Goal: Obtain resource: Obtain resource

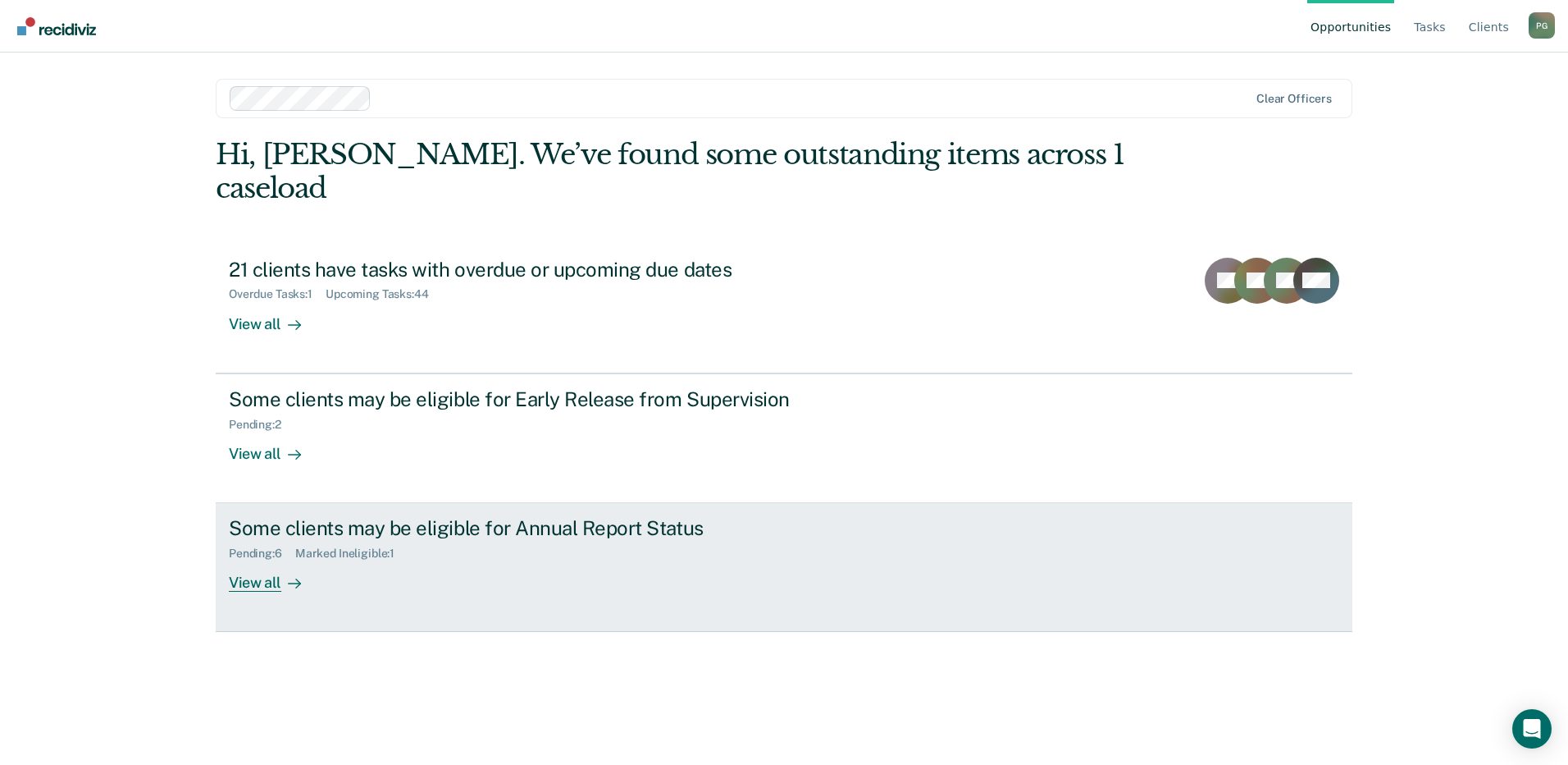
click at [282, 573] on div at bounding box center [291, 583] width 19 height 19
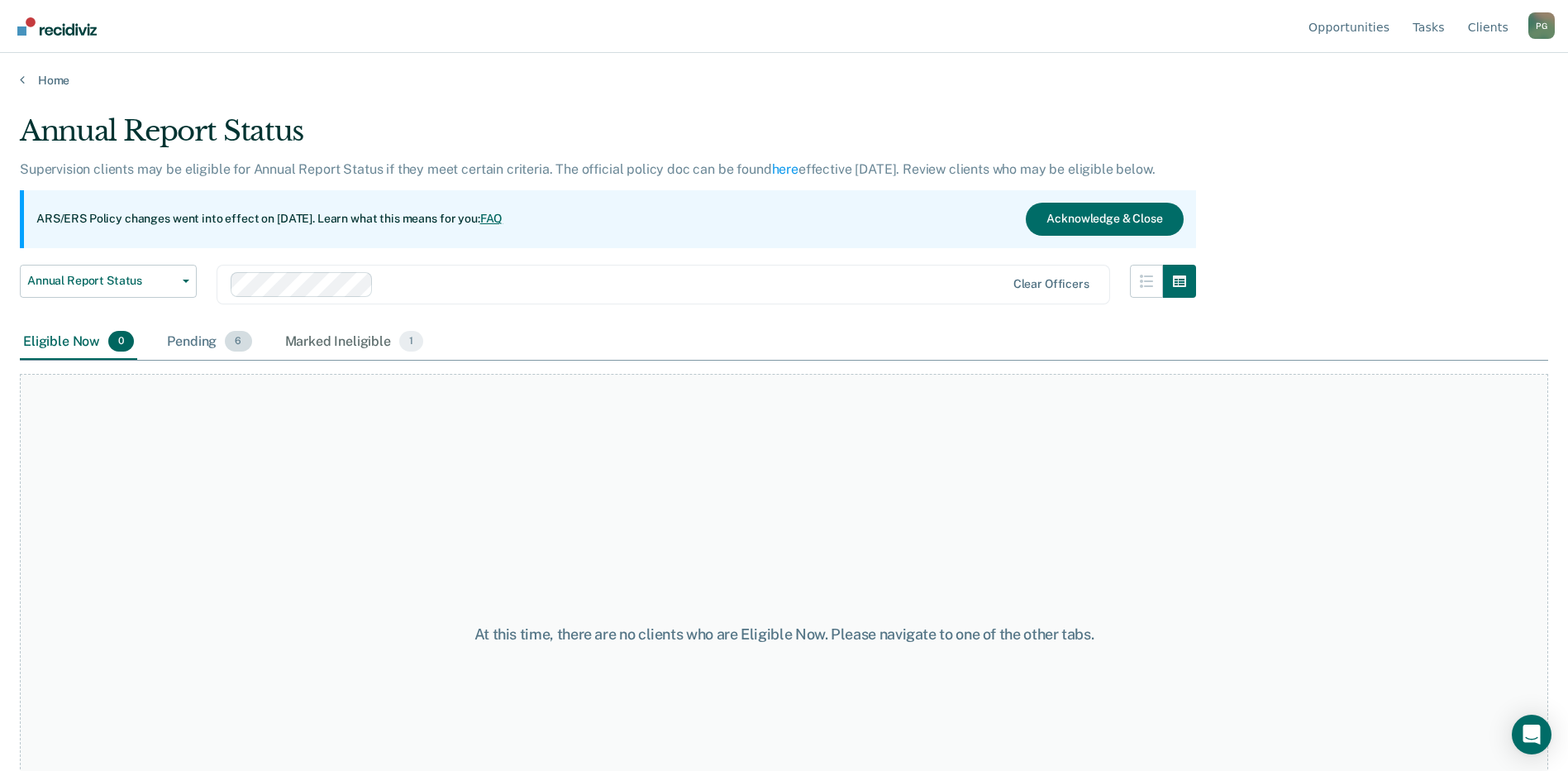
click at [197, 344] on div "Pending 6" at bounding box center [209, 341] width 91 height 36
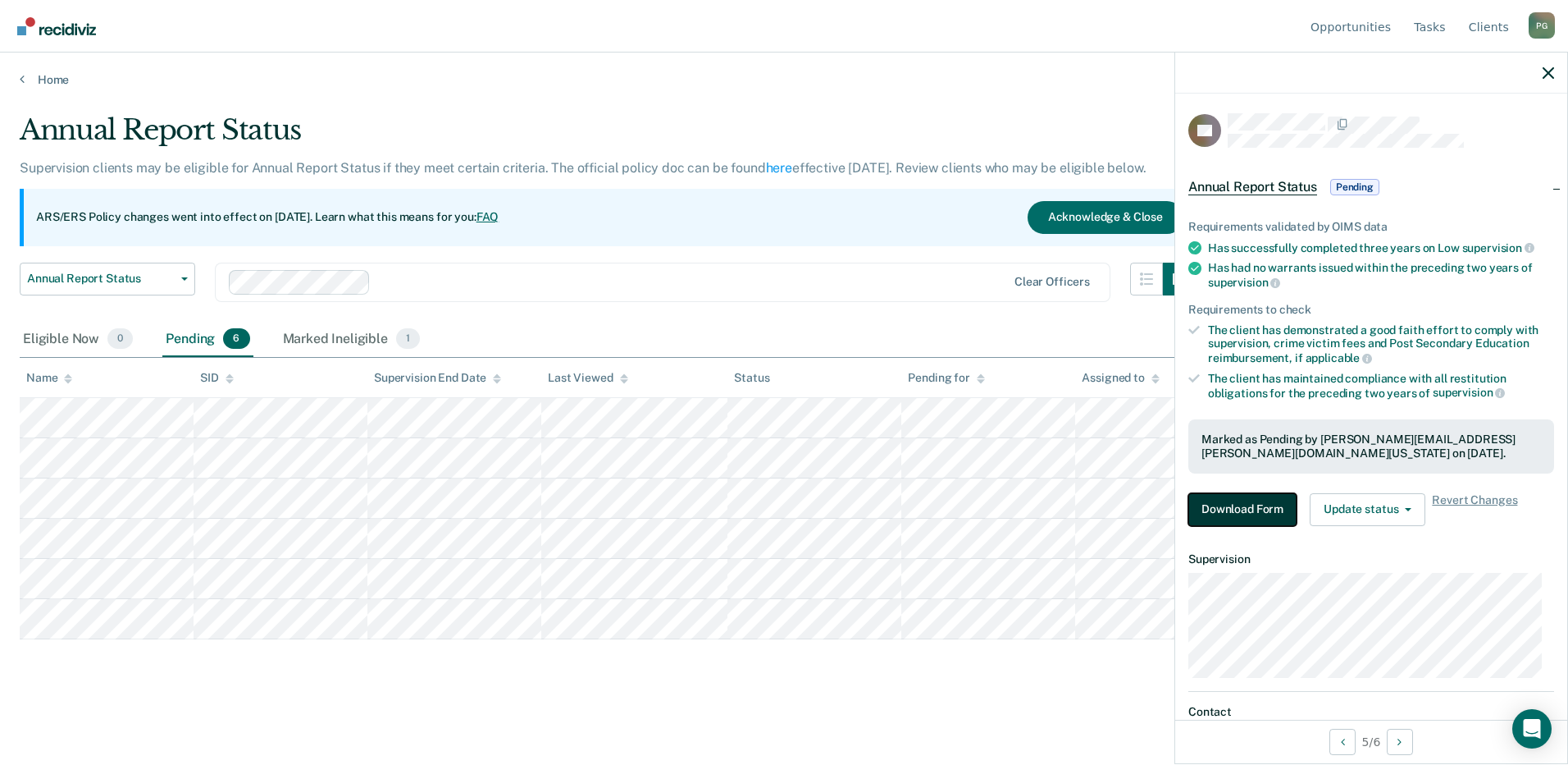
click at [1261, 510] on button "Download Form" at bounding box center [1242, 509] width 108 height 33
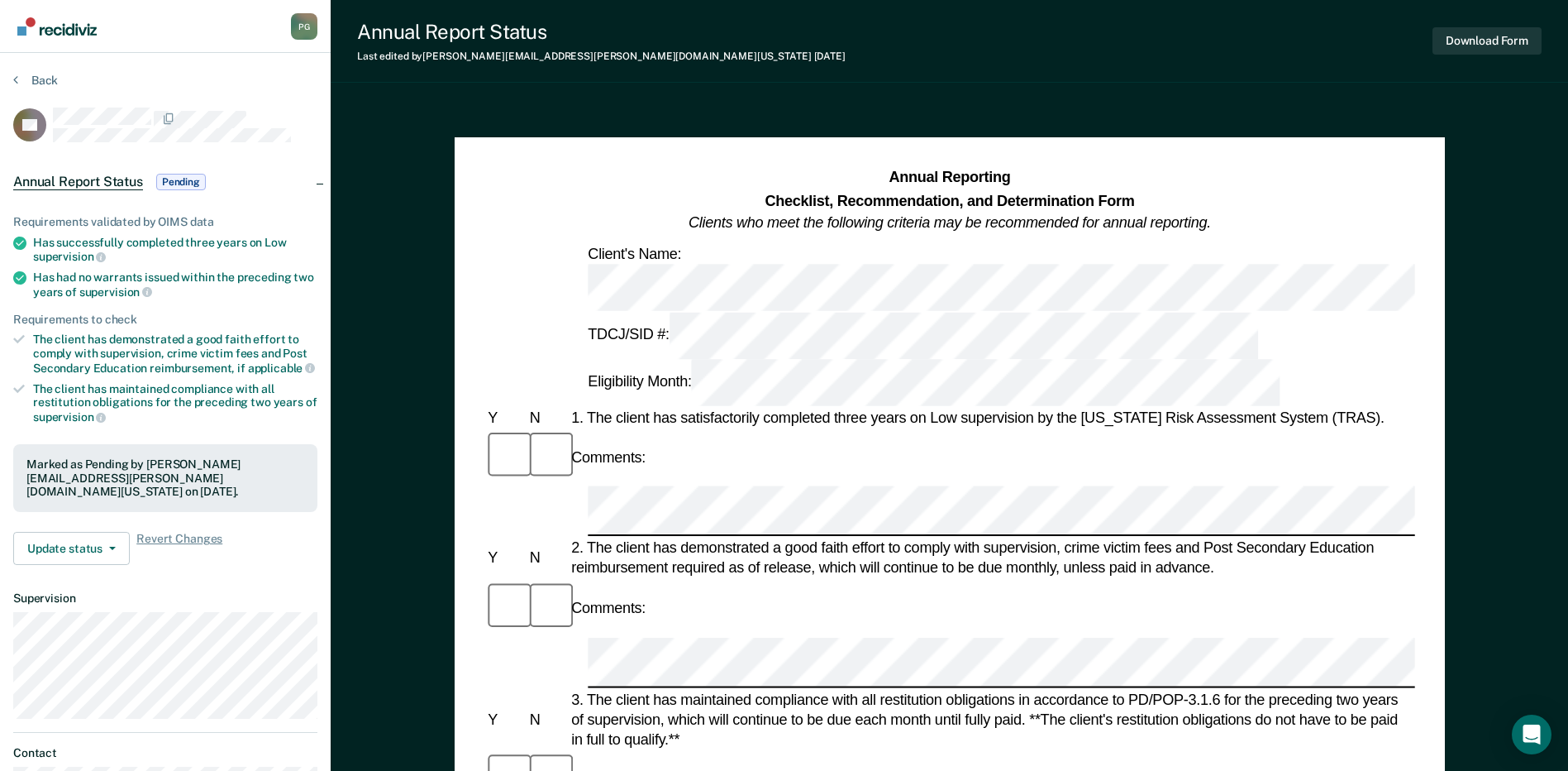
click at [961, 429] on div "Comments:" at bounding box center [949, 456] width 930 height 55
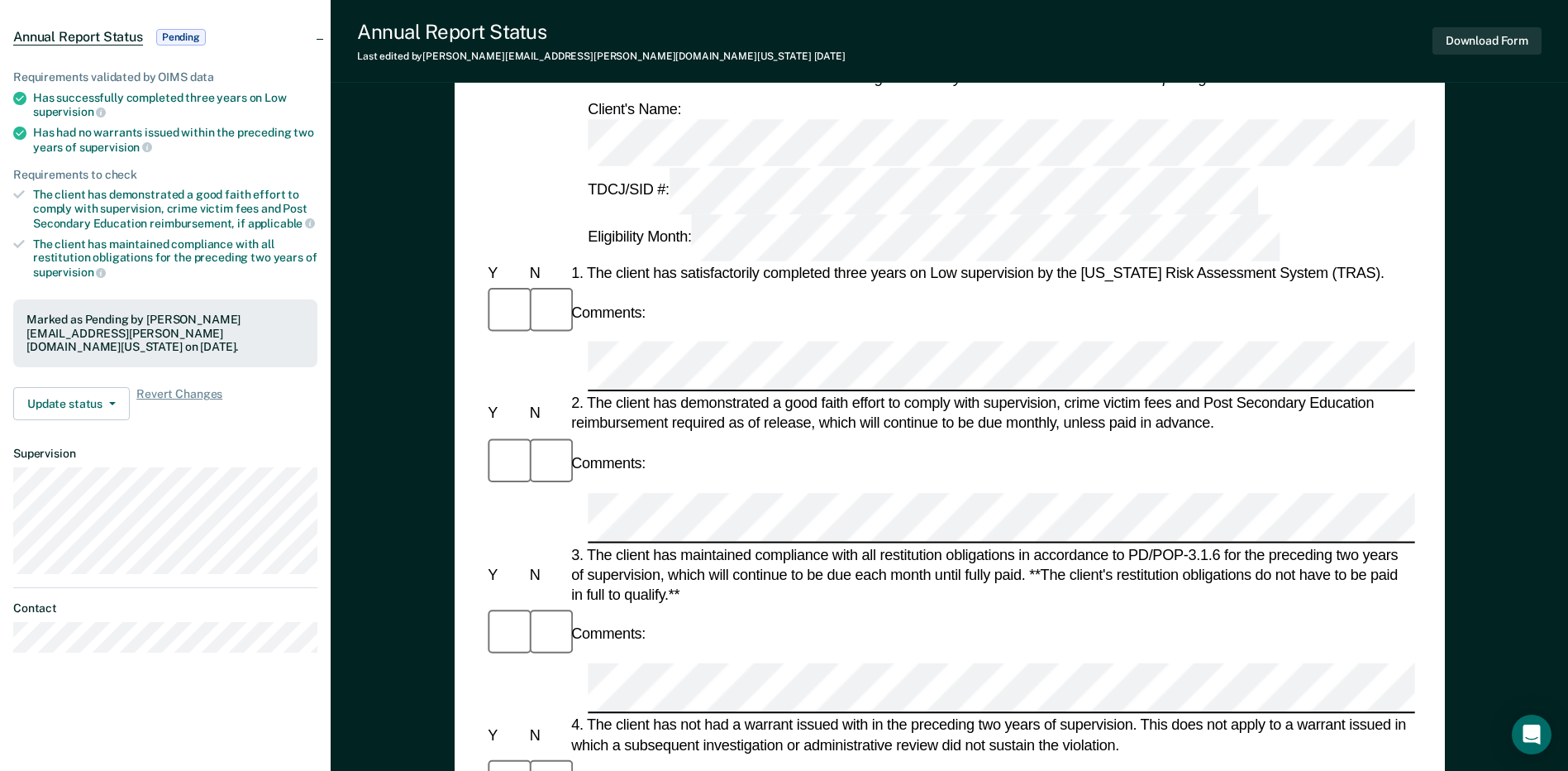
scroll to position [165, 0]
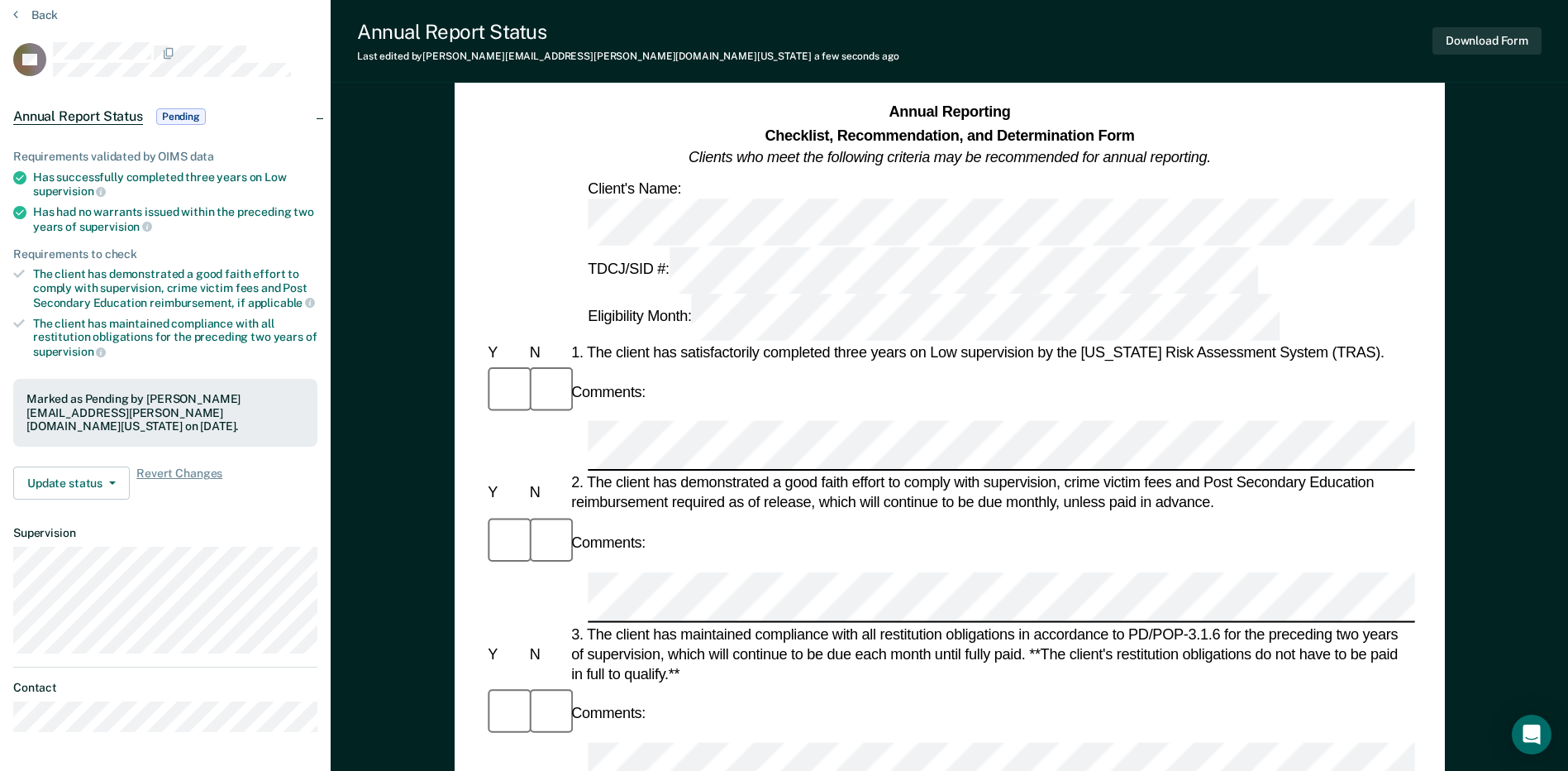
scroll to position [0, 0]
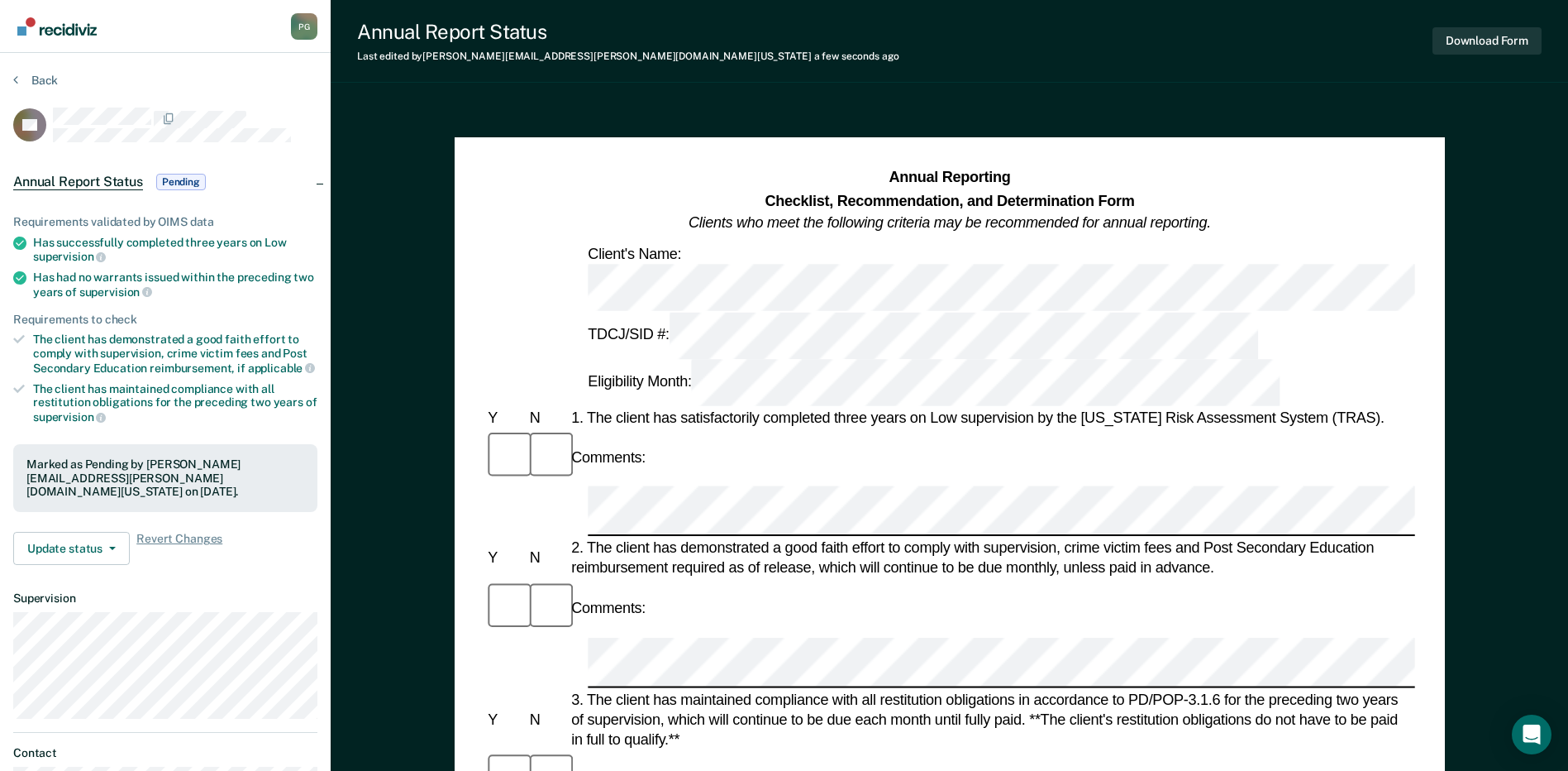
click at [1266, 222] on div "Annual Reporting Checklist, Recommendation, and Determination Form Clients who …" at bounding box center [949, 201] width 930 height 68
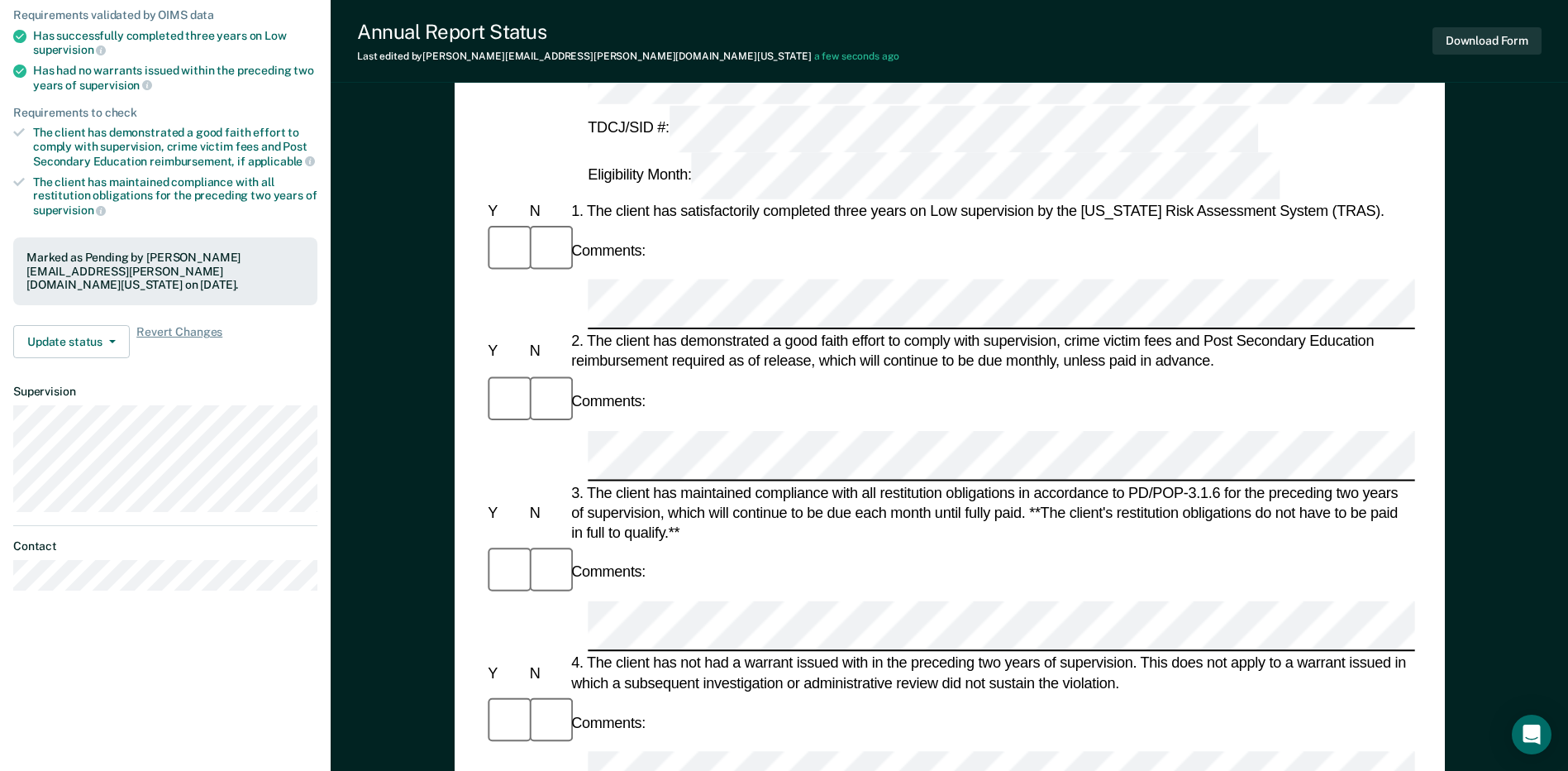
scroll to position [248, 0]
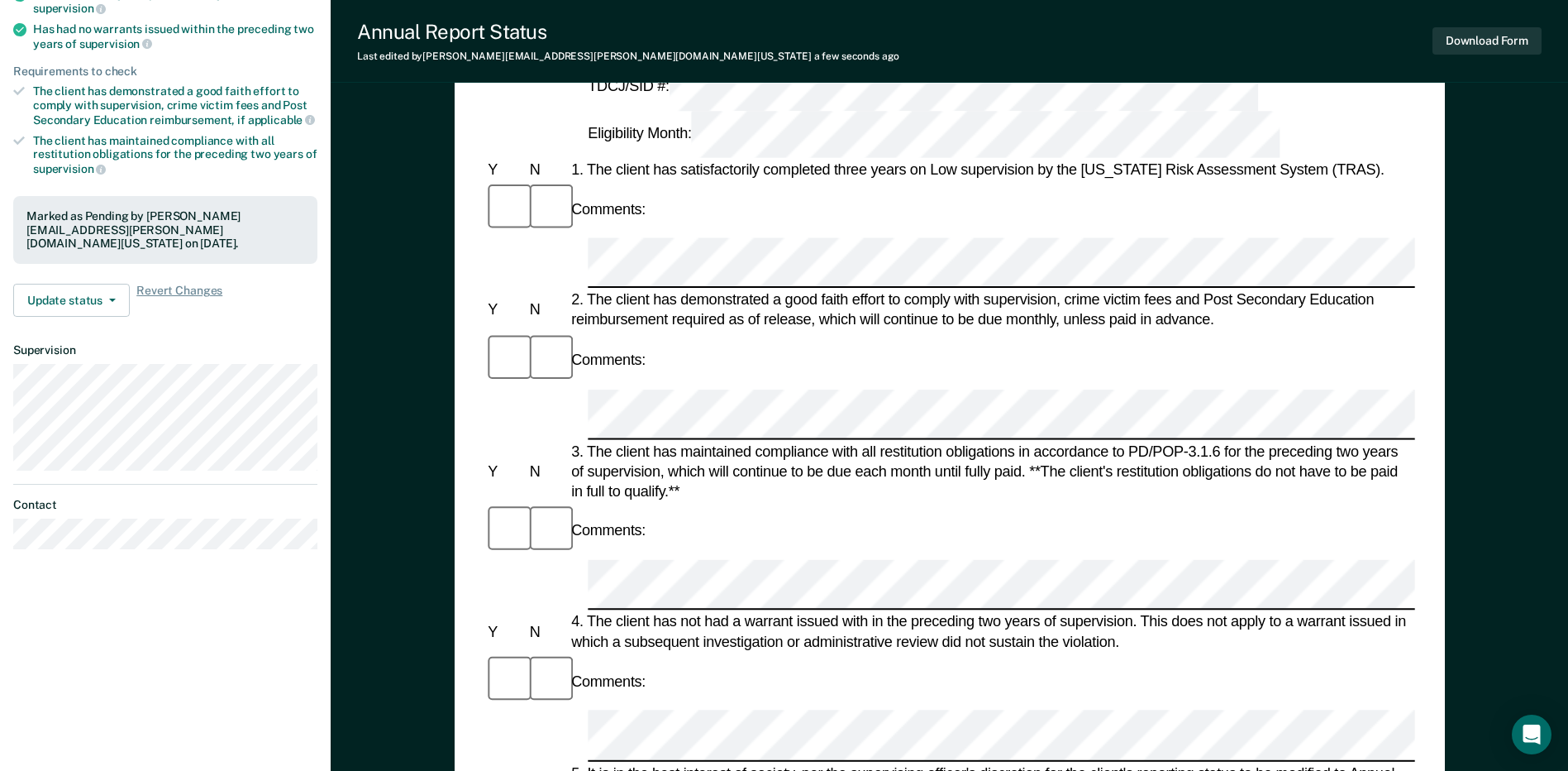
click at [449, 698] on div "Annual Reporting Checklist, Recommendation, and Determination Form Clients who …" at bounding box center [949, 581] width 1237 height 1454
click at [1151, 440] on div "3. The client has maintained compliance with all restitution obligations in acc…" at bounding box center [992, 471] width 848 height 60
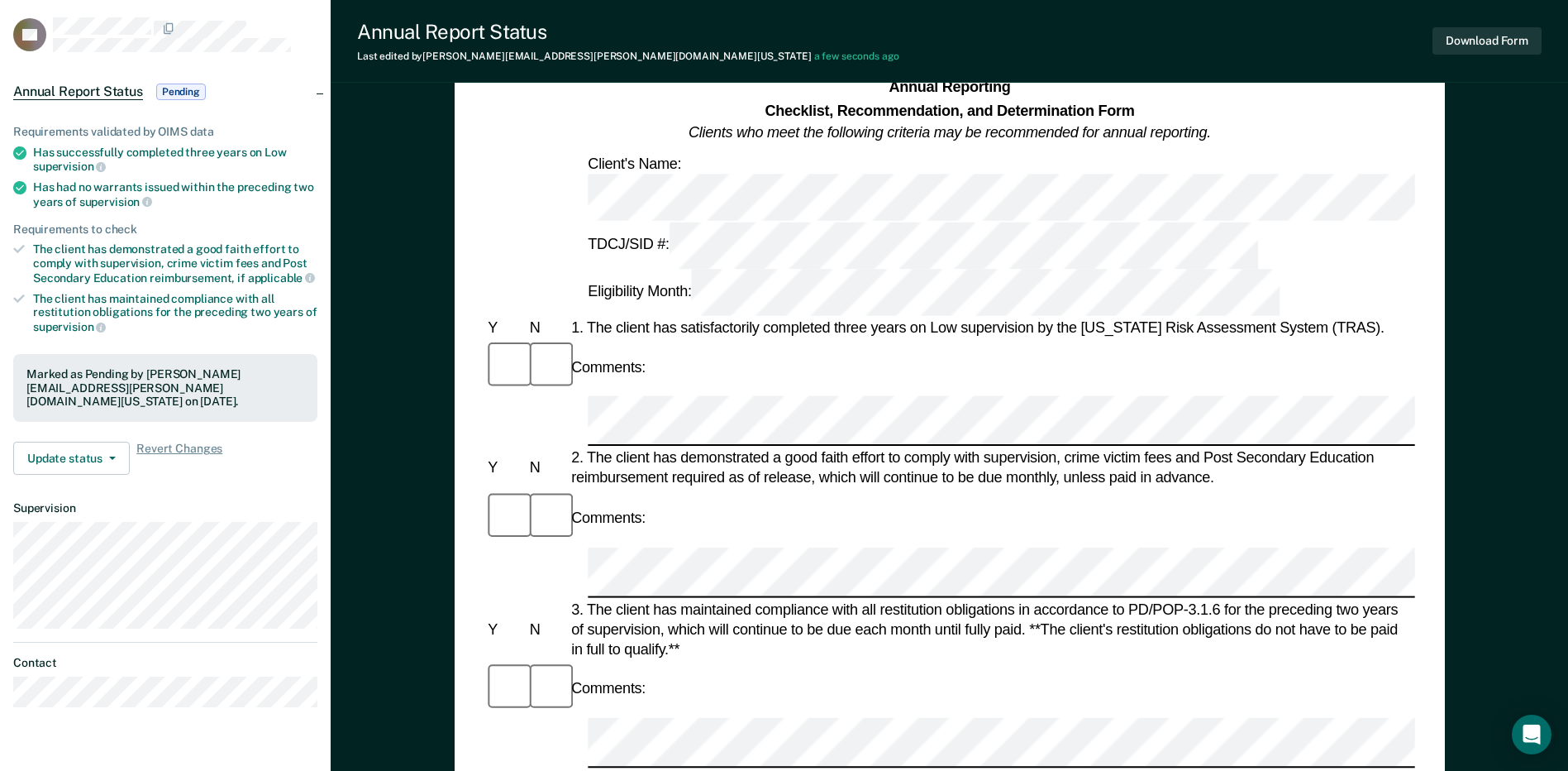
scroll to position [0, 0]
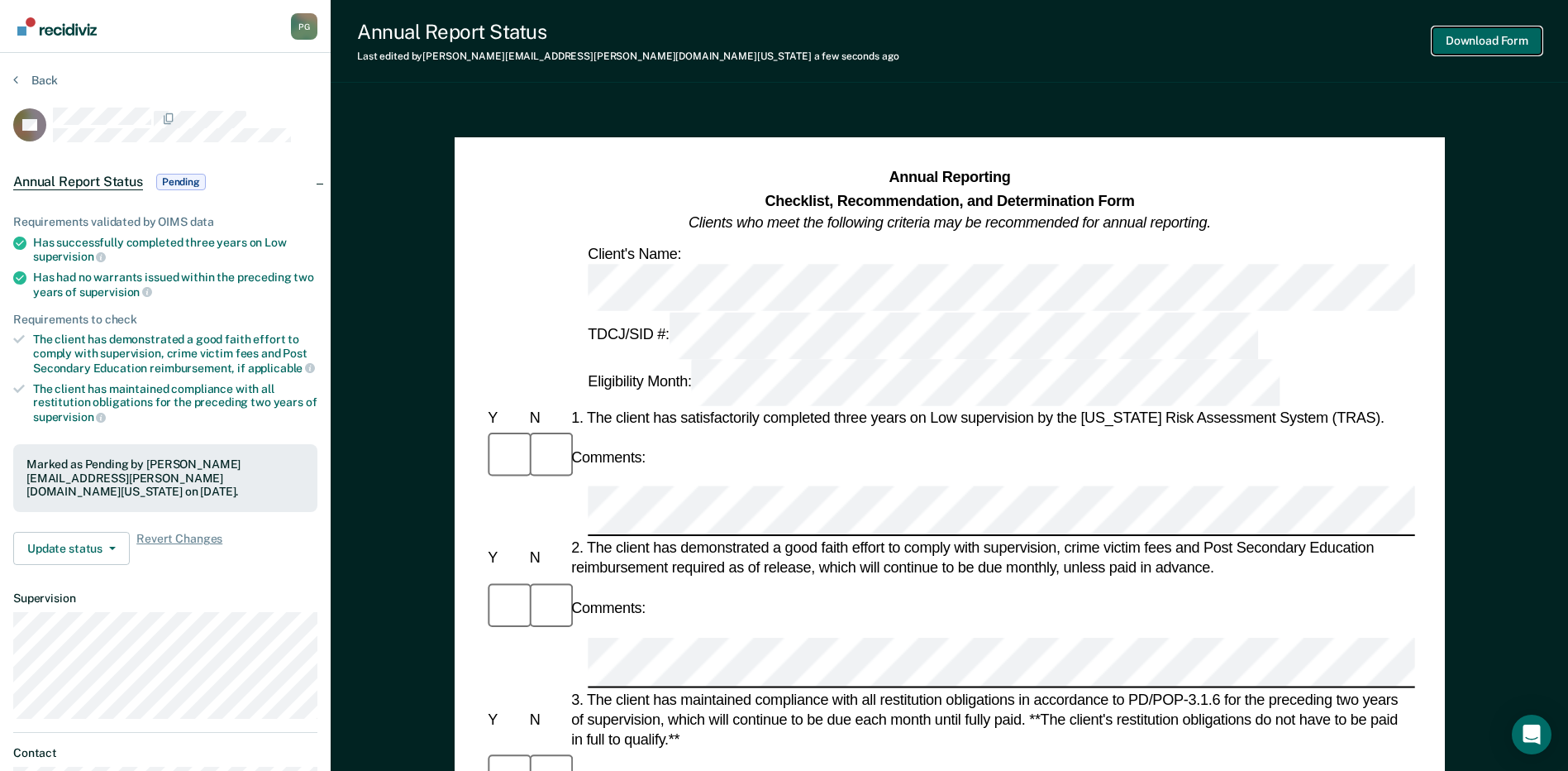
click at [1510, 41] on button "Download Form" at bounding box center [1487, 41] width 109 height 27
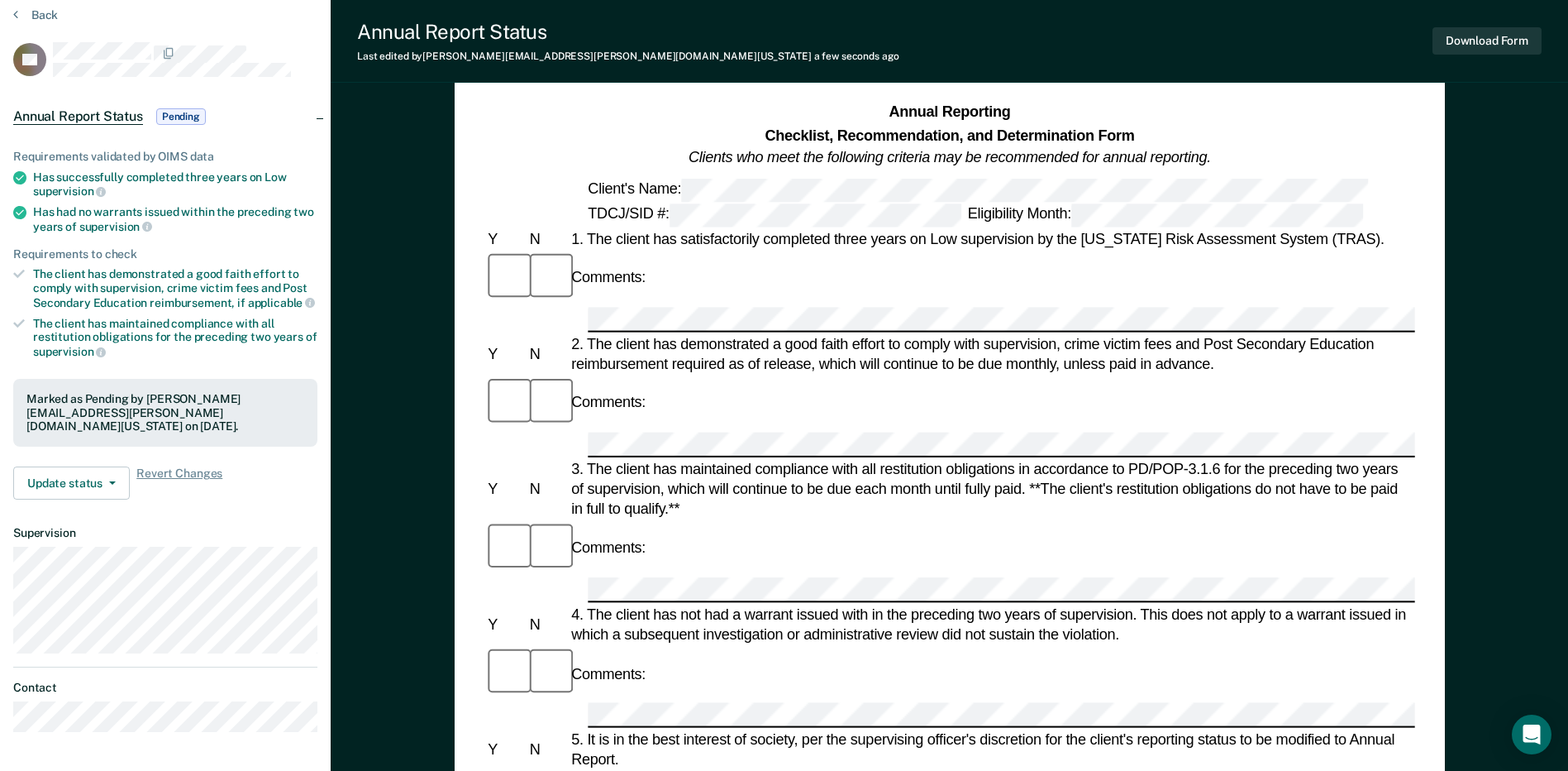
scroll to position [165, 0]
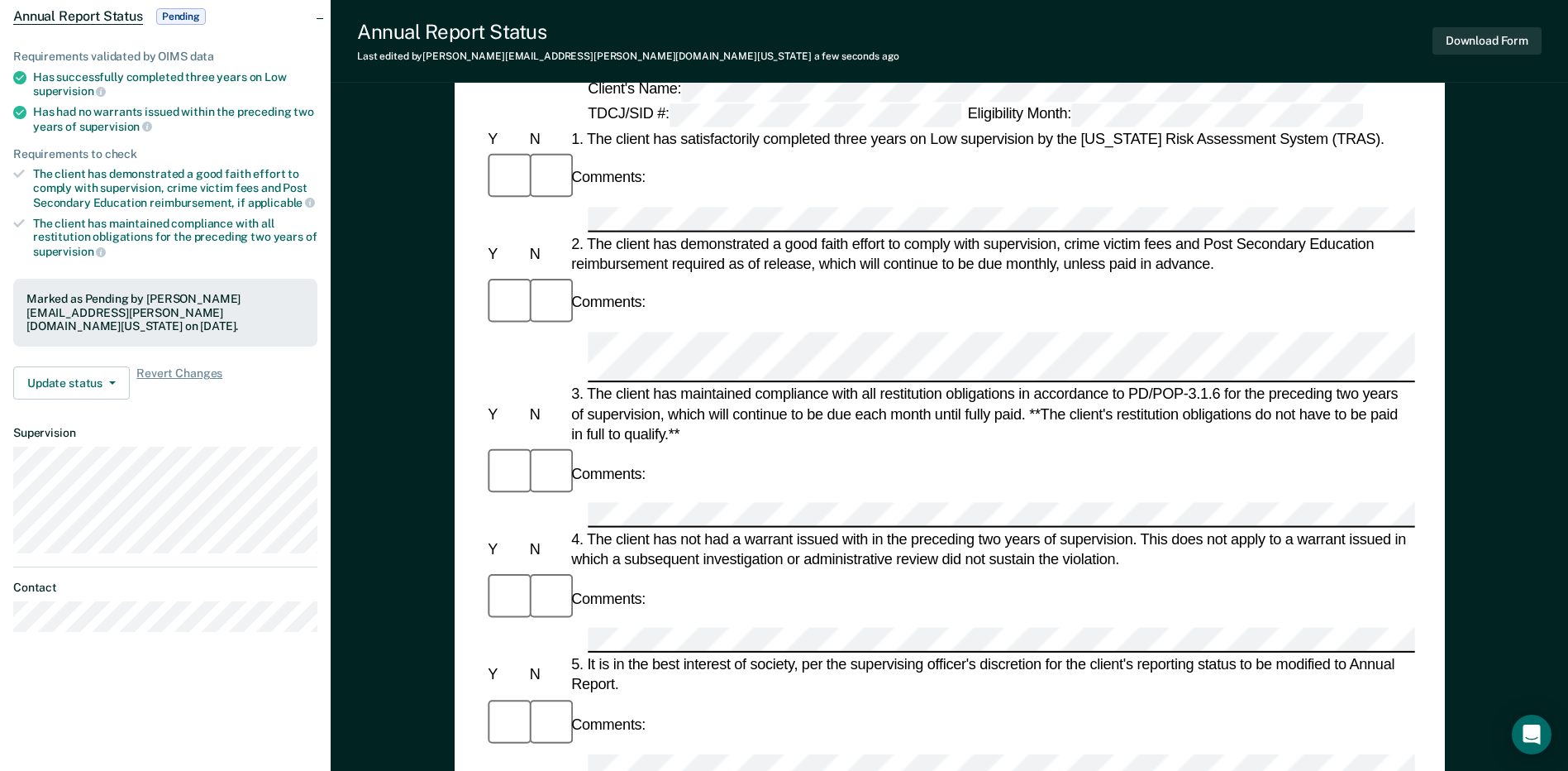
click at [1080, 445] on div "Comments:" at bounding box center [949, 473] width 930 height 55
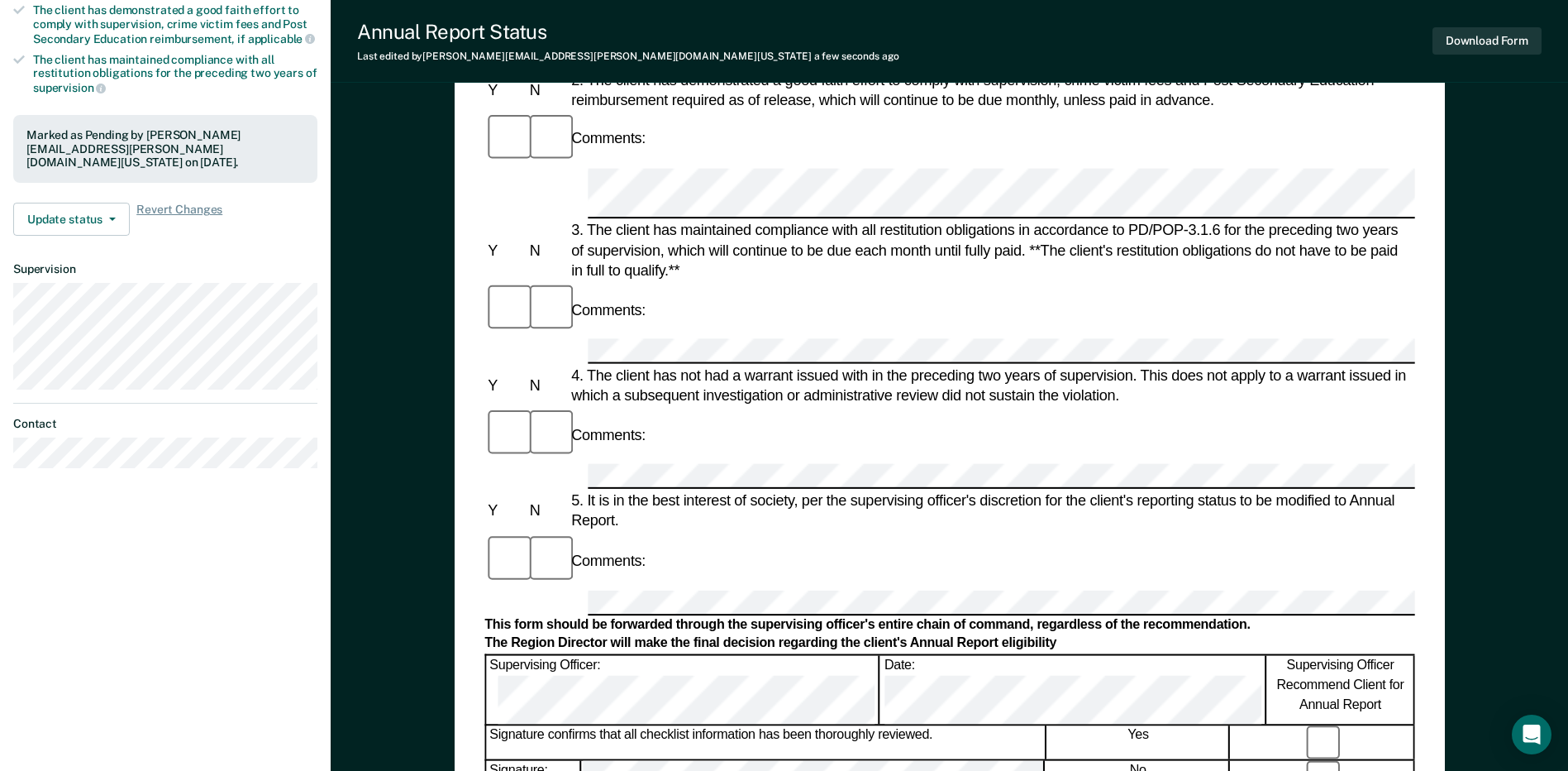
scroll to position [331, 0]
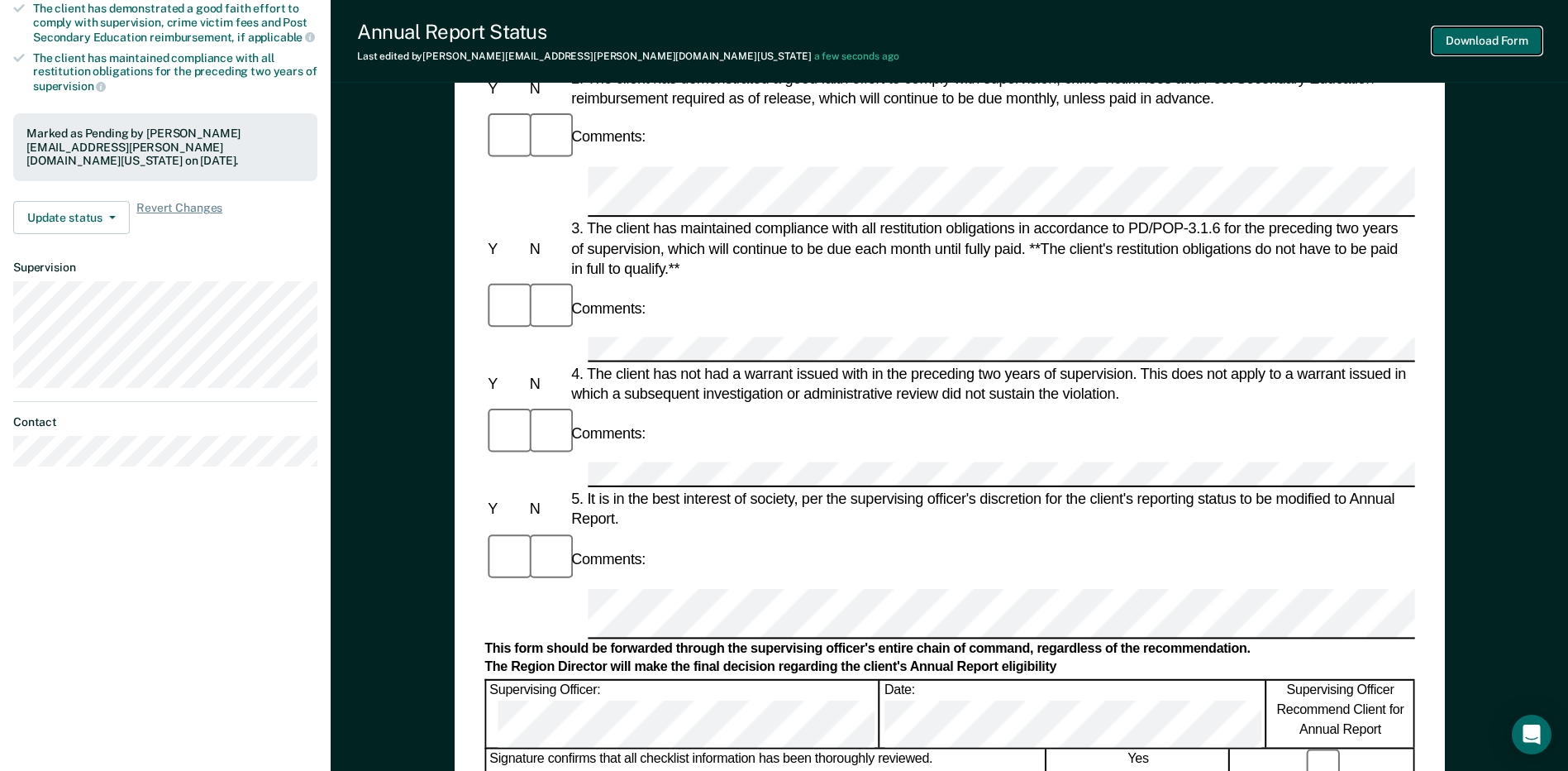
click at [1517, 30] on button "Download Form" at bounding box center [1487, 41] width 109 height 27
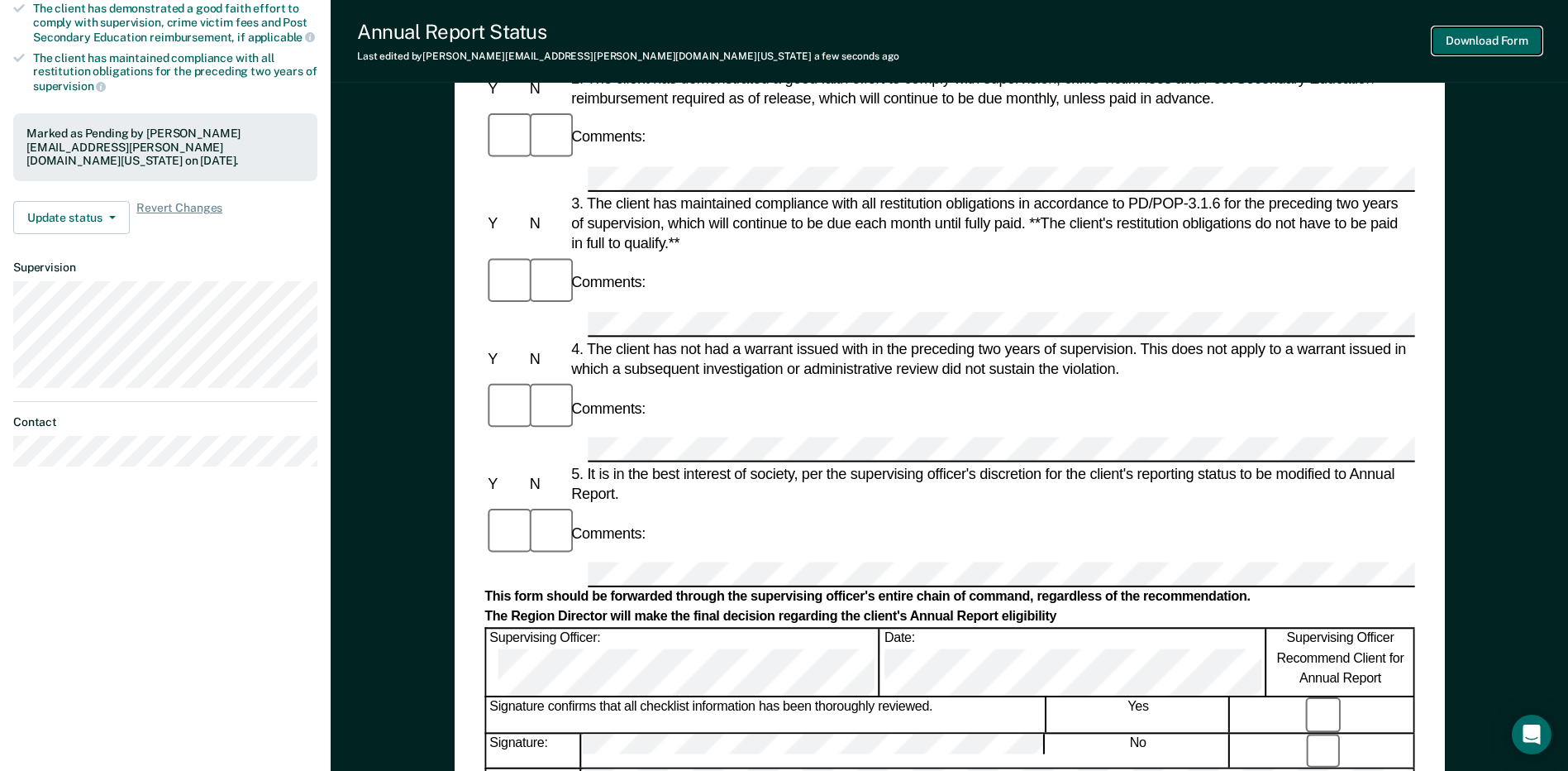
click at [1484, 42] on button "Download Form" at bounding box center [1487, 41] width 109 height 27
